Goal: Navigation & Orientation: Find specific page/section

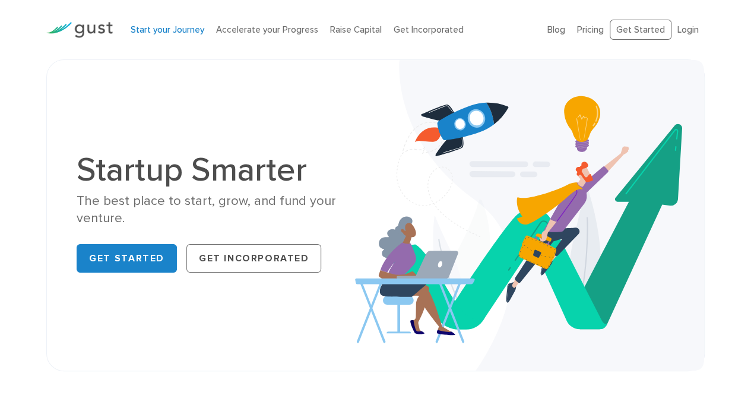
click at [150, 27] on link "Start your Journey" at bounding box center [168, 29] width 74 height 11
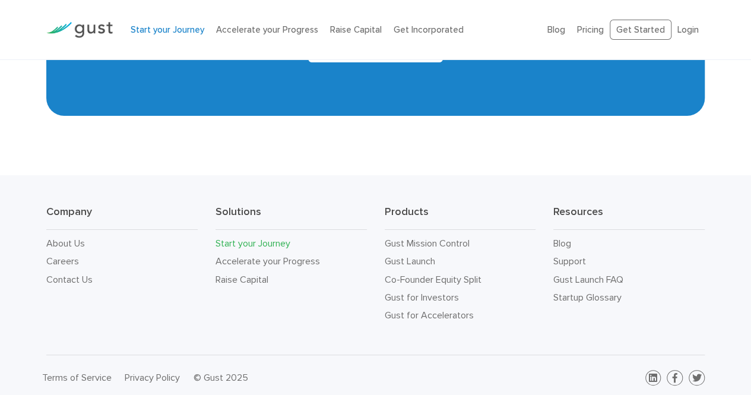
scroll to position [2208, 0]
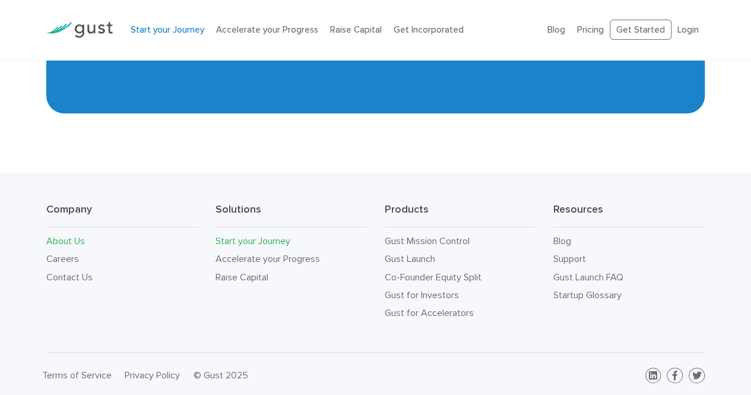
click at [69, 236] on link "About Us" at bounding box center [65, 240] width 39 height 11
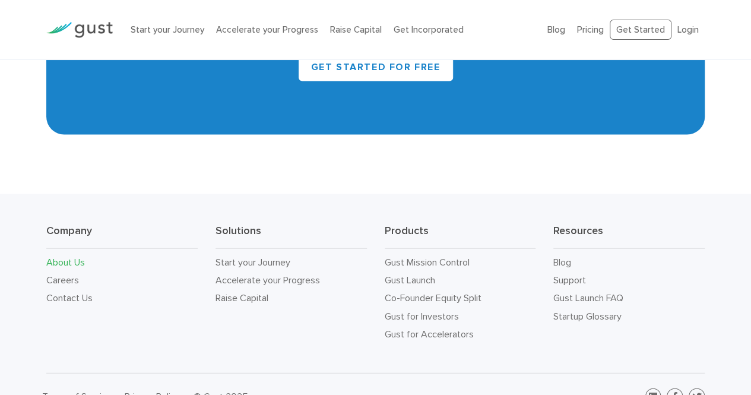
scroll to position [1204, 0]
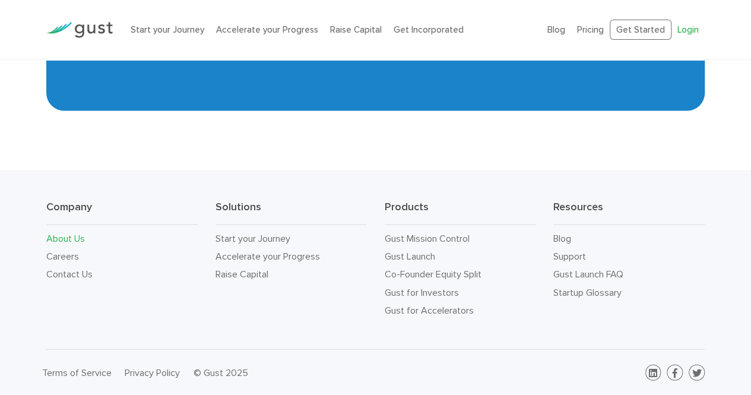
click at [683, 30] on link "Login" at bounding box center [687, 29] width 21 height 11
